Goal: Transaction & Acquisition: Purchase product/service

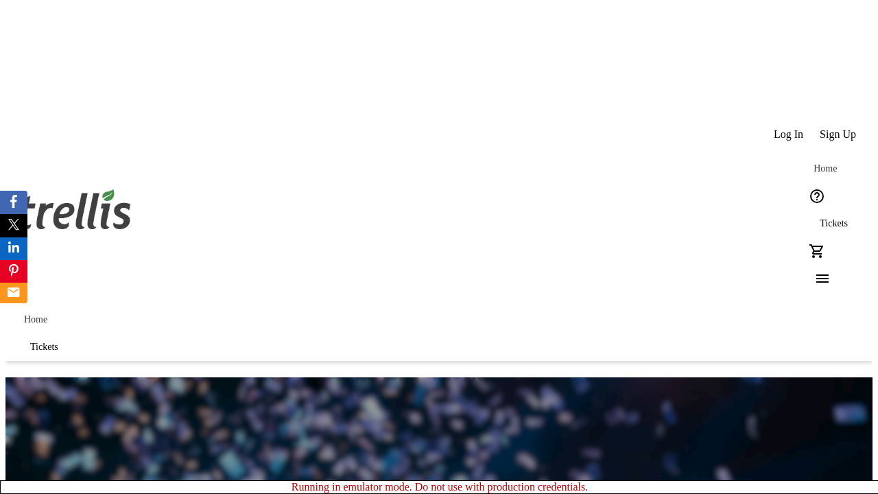
click at [819, 218] on span "Tickets" at bounding box center [833, 223] width 28 height 11
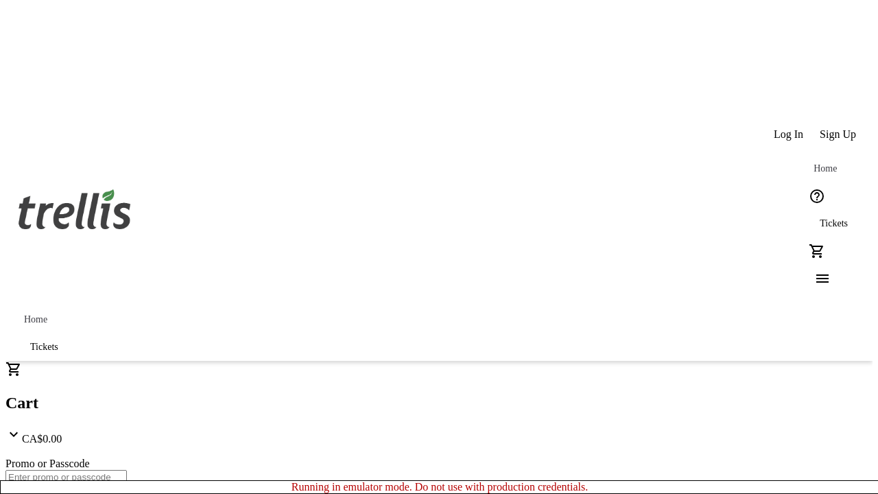
type input "1"
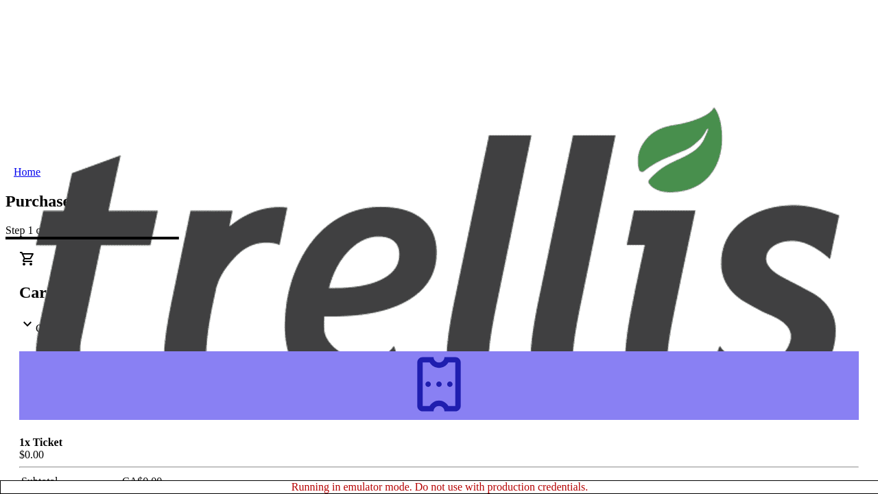
type input "[PERSON_NAME][EMAIL_ADDRESS][DOMAIN_NAME]"
type input "[PERSON_NAME]"
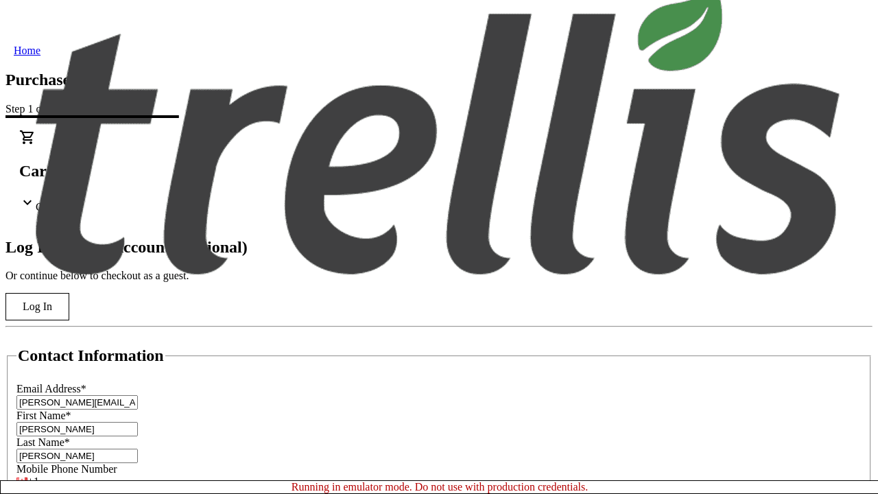
scroll to position [136, 0]
